Goal: Task Accomplishment & Management: Complete application form

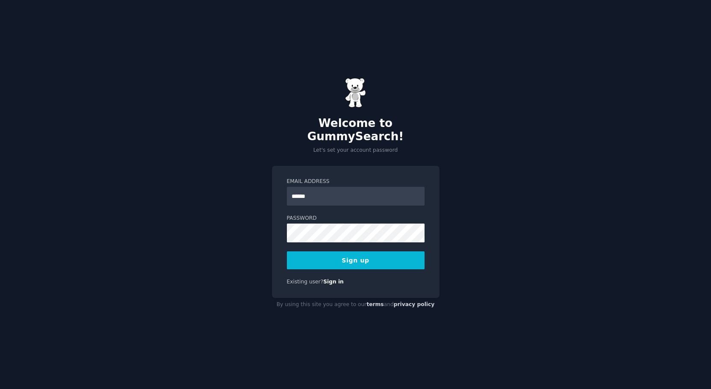
type input "**********"
click at [250, 226] on div "**********" at bounding box center [355, 194] width 711 height 389
click at [318, 255] on button "Sign up" at bounding box center [356, 261] width 138 height 18
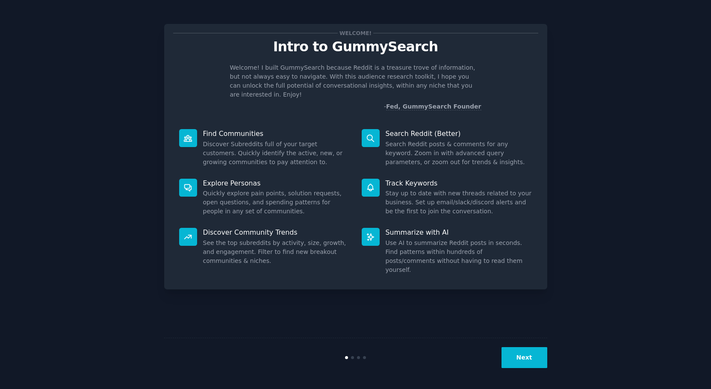
click at [519, 359] on button "Next" at bounding box center [525, 357] width 46 height 21
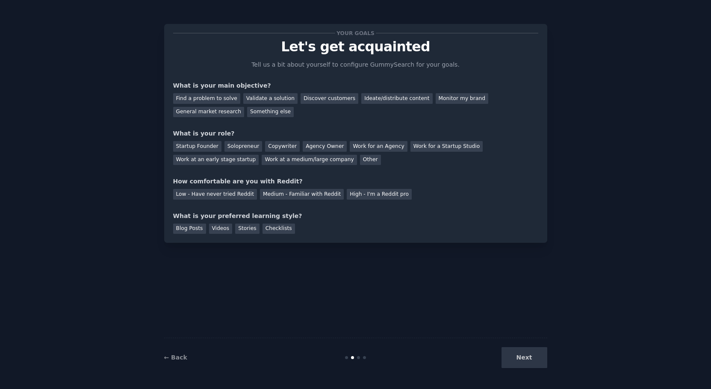
click at [519, 359] on div "Next" at bounding box center [484, 357] width 128 height 21
click at [247, 111] on div "Something else" at bounding box center [270, 112] width 47 height 11
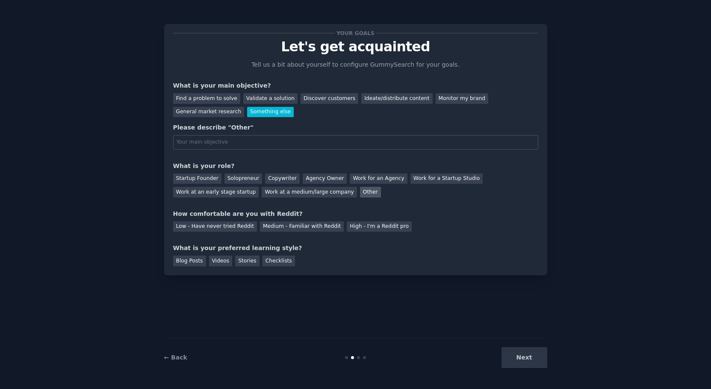
click at [360, 192] on div "Other" at bounding box center [370, 192] width 21 height 11
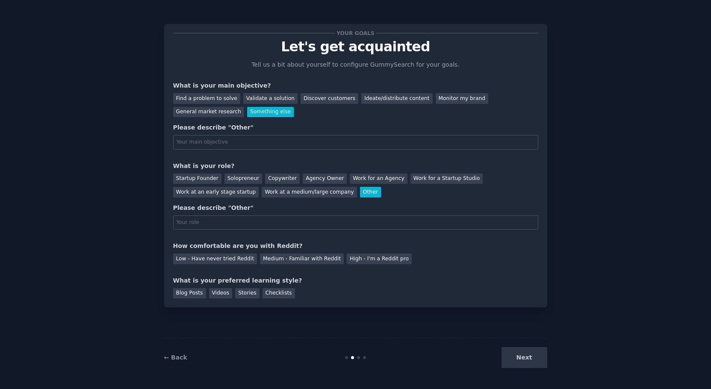
click at [517, 360] on div "Next" at bounding box center [484, 357] width 128 height 21
click at [350, 260] on div "High - I'm a Reddit pro" at bounding box center [379, 259] width 65 height 11
click at [274, 295] on div "Checklists" at bounding box center [279, 293] width 33 height 11
click at [519, 365] on div "Next" at bounding box center [484, 357] width 128 height 21
click at [533, 357] on div "Next" at bounding box center [484, 357] width 128 height 21
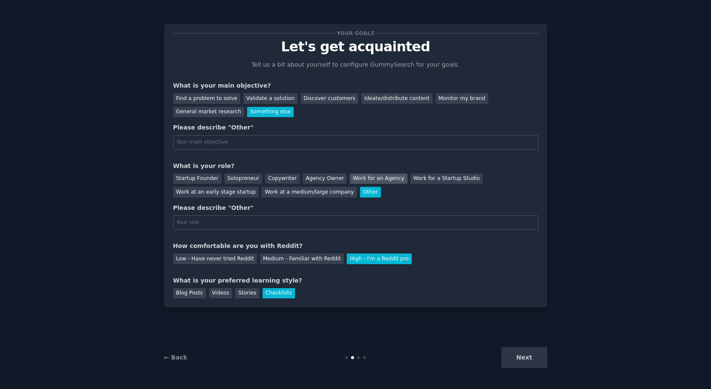
click at [352, 180] on div "Work for an Agency" at bounding box center [378, 179] width 57 height 11
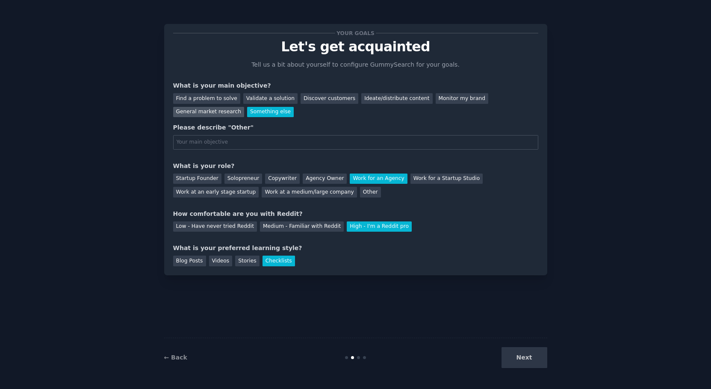
click at [245, 107] on div "General market research" at bounding box center [208, 112] width 71 height 11
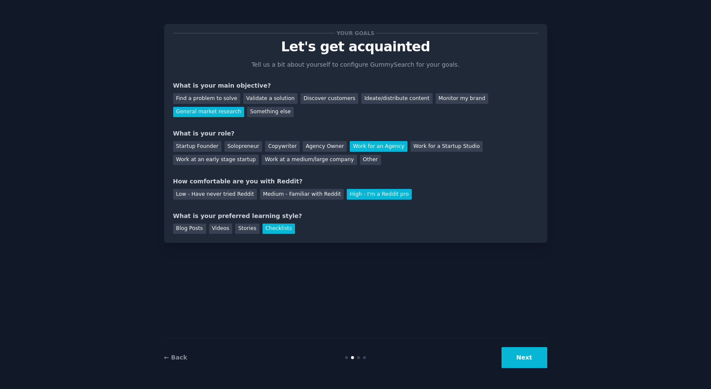
click at [515, 342] on div "← Back Next" at bounding box center [355, 357] width 383 height 39
click at [517, 359] on button "Next" at bounding box center [525, 357] width 46 height 21
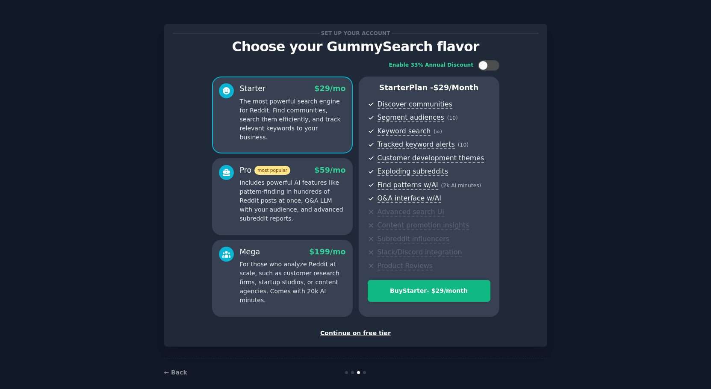
click at [357, 334] on div "Continue on free tier" at bounding box center [355, 333] width 365 height 9
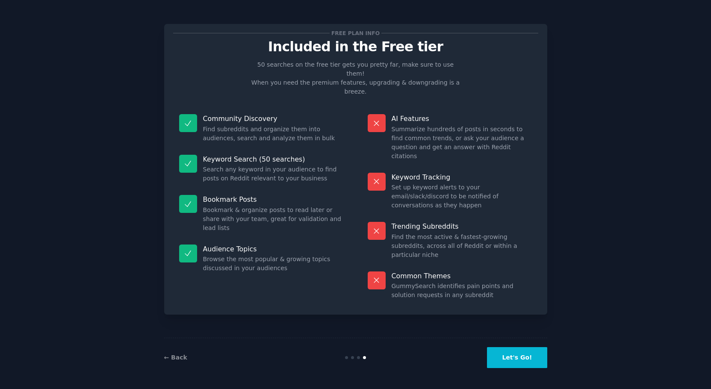
click at [513, 362] on button "Let's Go!" at bounding box center [517, 357] width 60 height 21
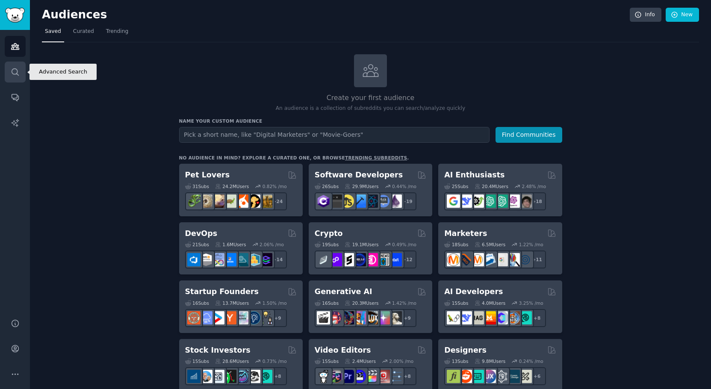
click at [11, 74] on icon "Sidebar" at bounding box center [15, 72] width 9 height 9
